Goal: Information Seeking & Learning: Learn about a topic

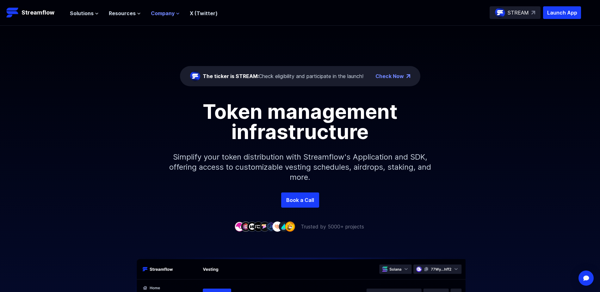
click at [178, 14] on icon at bounding box center [178, 14] width 4 height 4
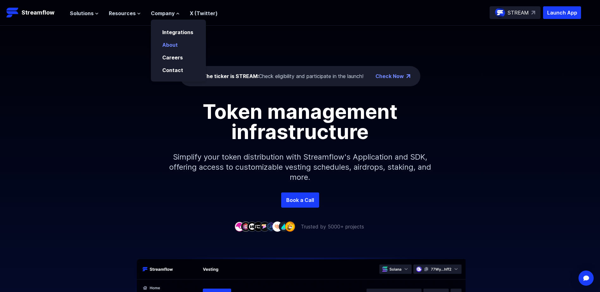
click at [173, 45] on link "About" at bounding box center [170, 45] width 16 height 6
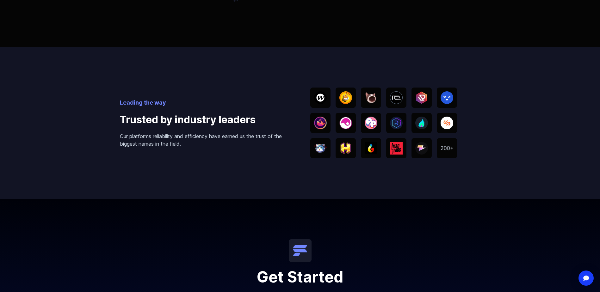
scroll to position [1001, 0]
click at [449, 144] on div at bounding box center [447, 148] width 20 height 20
click at [449, 147] on img at bounding box center [447, 148] width 13 height 4
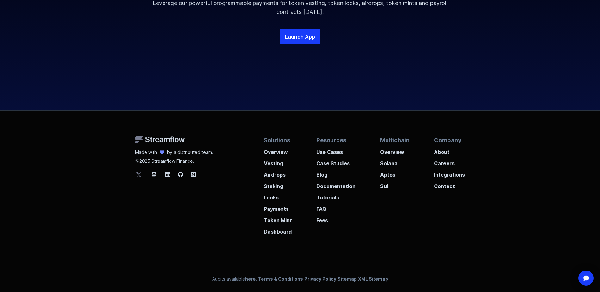
scroll to position [1300, 0]
click at [271, 186] on p "Staking" at bounding box center [278, 183] width 28 height 11
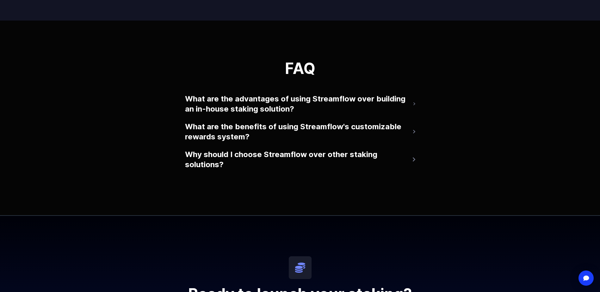
scroll to position [1353, 0]
click at [283, 110] on button "What are the advantages of using Streamflow over building an in-house staking s…" at bounding box center [300, 103] width 230 height 25
